Goal: Information Seeking & Learning: Learn about a topic

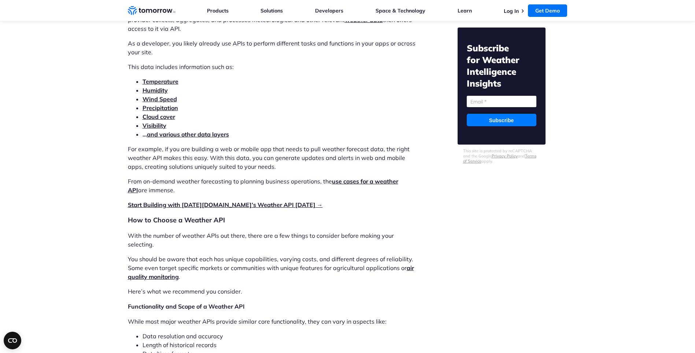
scroll to position [879, 0]
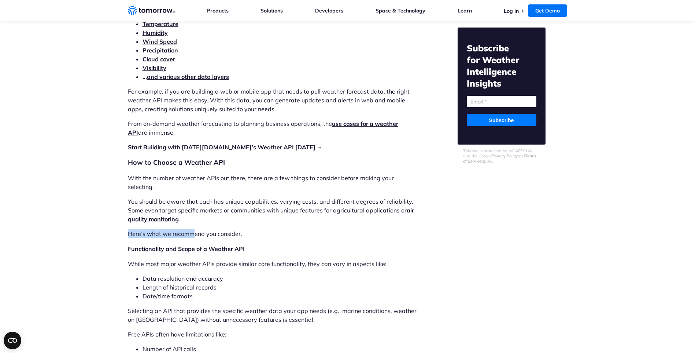
drag, startPoint x: 240, startPoint y: 207, endPoint x: 192, endPoint y: 214, distance: 48.5
drag, startPoint x: 192, startPoint y: 214, endPoint x: 363, endPoint y: 208, distance: 170.5
click at [363, 208] on p "You should be aware that each has unique capabilities, varying costs, and diffe…" at bounding box center [273, 210] width 291 height 26
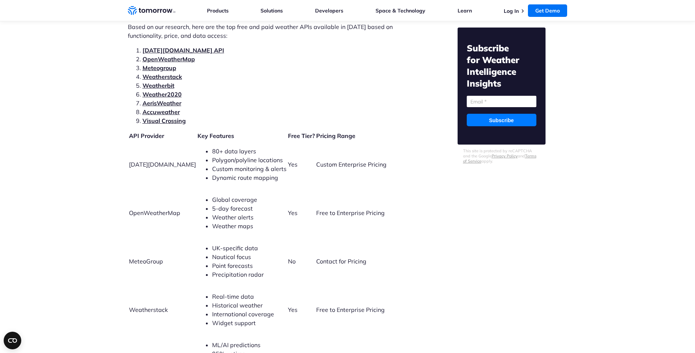
scroll to position [1576, 0]
drag, startPoint x: 347, startPoint y: 219, endPoint x: 181, endPoint y: 206, distance: 166.9
drag, startPoint x: 72, startPoint y: 187, endPoint x: 40, endPoint y: 154, distance: 45.9
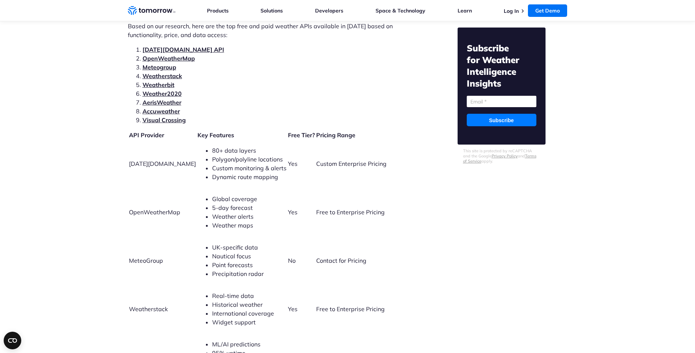
drag, startPoint x: 67, startPoint y: 167, endPoint x: 54, endPoint y: 115, distance: 53.9
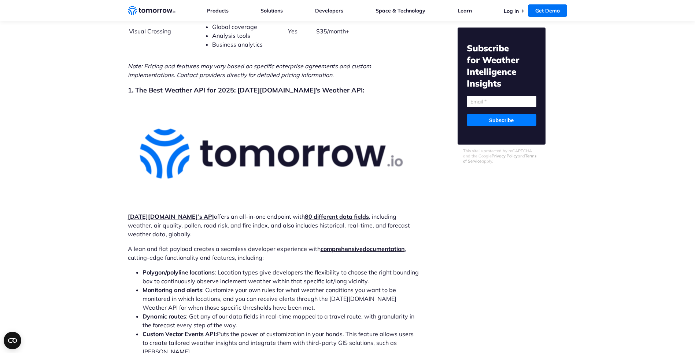
scroll to position [2125, 0]
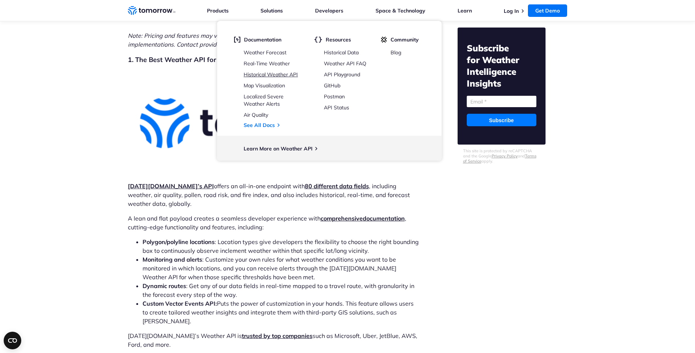
drag, startPoint x: 348, startPoint y: 63, endPoint x: 287, endPoint y: 75, distance: 62.7
click at [287, 75] on link "Historical Weather API" at bounding box center [271, 74] width 54 height 7
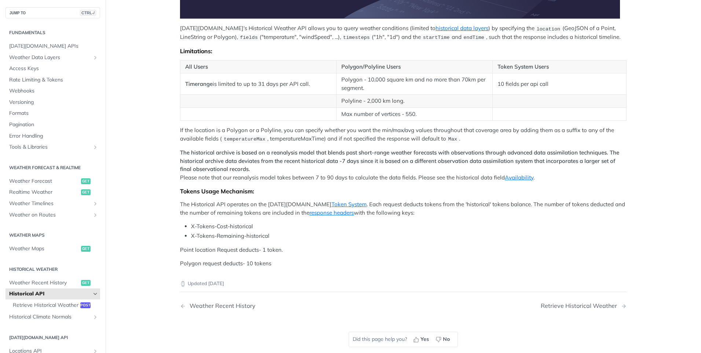
scroll to position [257, 0]
click at [33, 305] on span "Retrieve Historical Weather" at bounding box center [46, 304] width 66 height 7
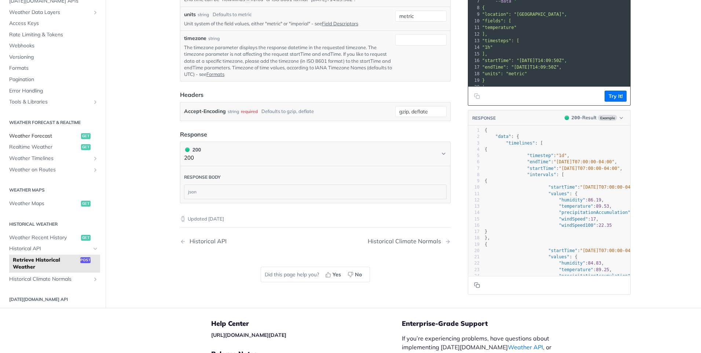
click at [49, 132] on span "Weather Forecast" at bounding box center [44, 135] width 70 height 7
